Goal: Information Seeking & Learning: Find specific fact

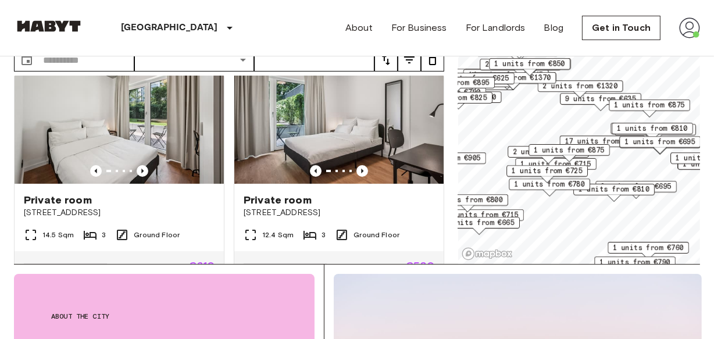
scroll to position [63, 0]
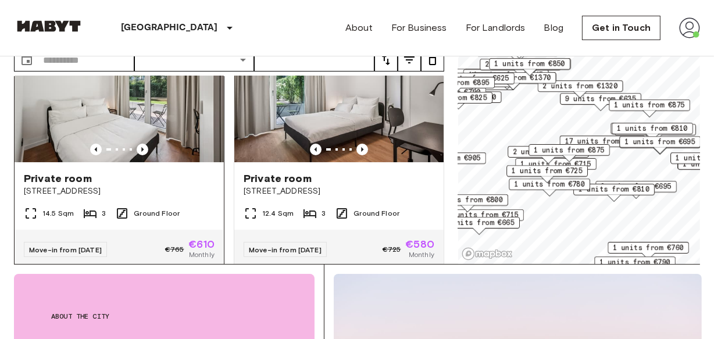
click at [185, 171] on div "Private room" at bounding box center [119, 178] width 191 height 14
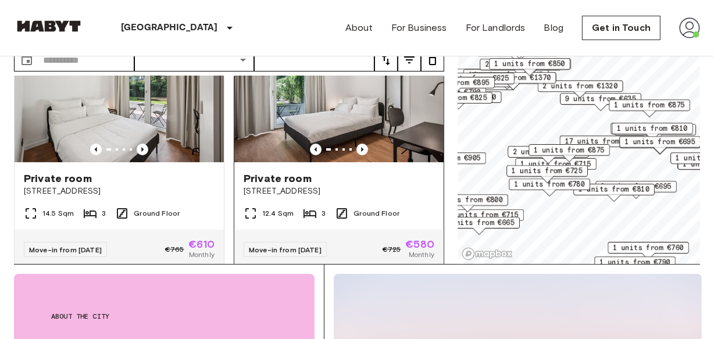
click at [382, 171] on div "Private room" at bounding box center [339, 178] width 191 height 14
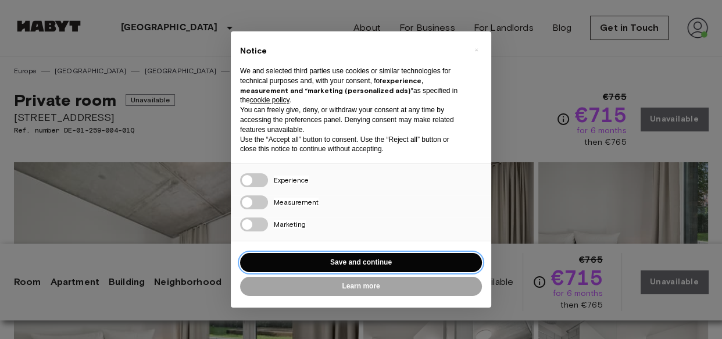
click at [375, 264] on button "Save and continue" at bounding box center [361, 262] width 242 height 19
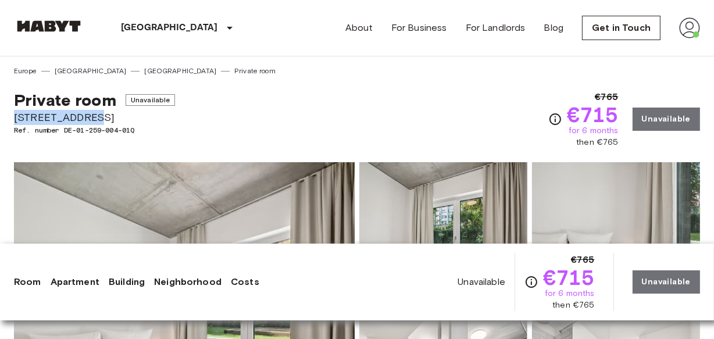
drag, startPoint x: 15, startPoint y: 116, endPoint x: 93, endPoint y: 123, distance: 78.8
click at [93, 123] on span "[STREET_ADDRESS]" at bounding box center [94, 117] width 161 height 15
copy span "[STREET_ADDRESS]"
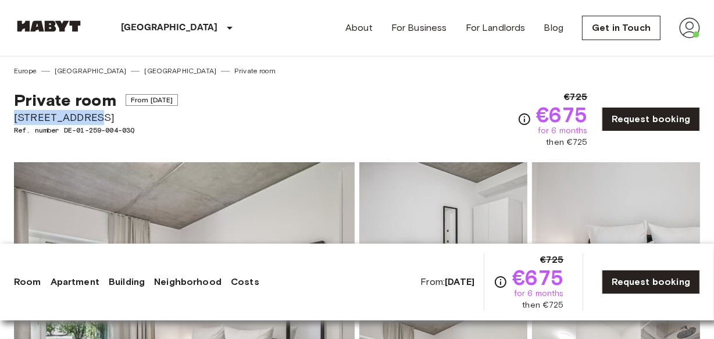
drag, startPoint x: 91, startPoint y: 119, endPoint x: 15, endPoint y: 117, distance: 76.2
click at [15, 117] on span "[STREET_ADDRESS]" at bounding box center [96, 117] width 164 height 15
copy span "[STREET_ADDRESS]"
